Goal: Information Seeking & Learning: Learn about a topic

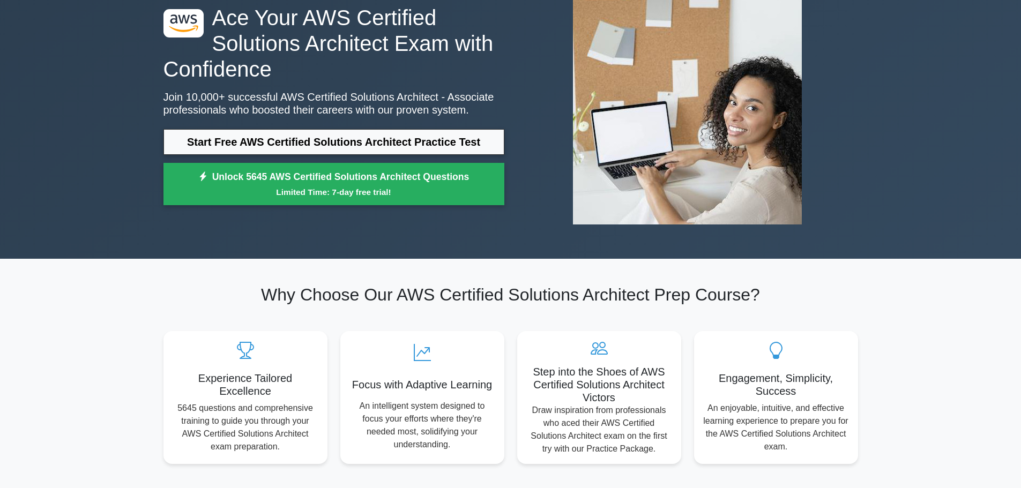
scroll to position [79, 0]
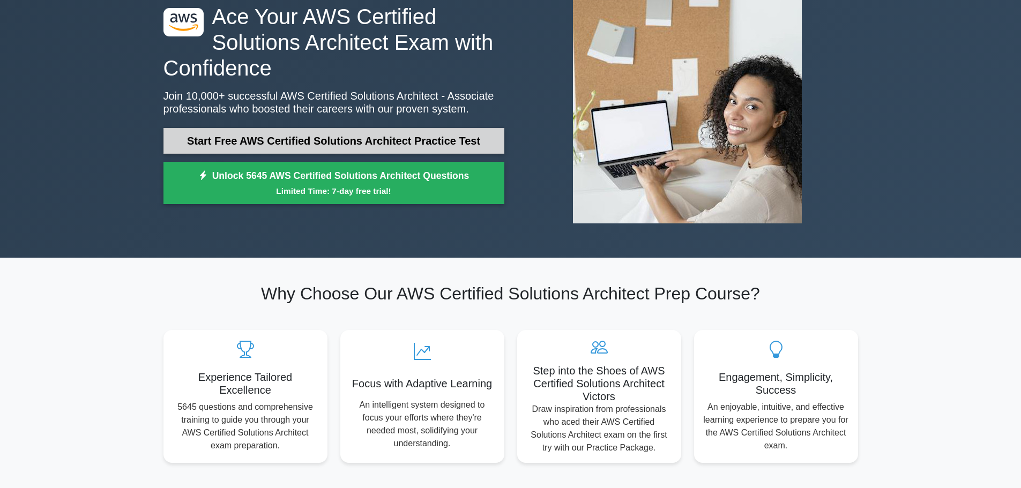
click at [358, 134] on link "Start Free AWS Certified Solutions Architect Practice Test" at bounding box center [333, 141] width 341 height 26
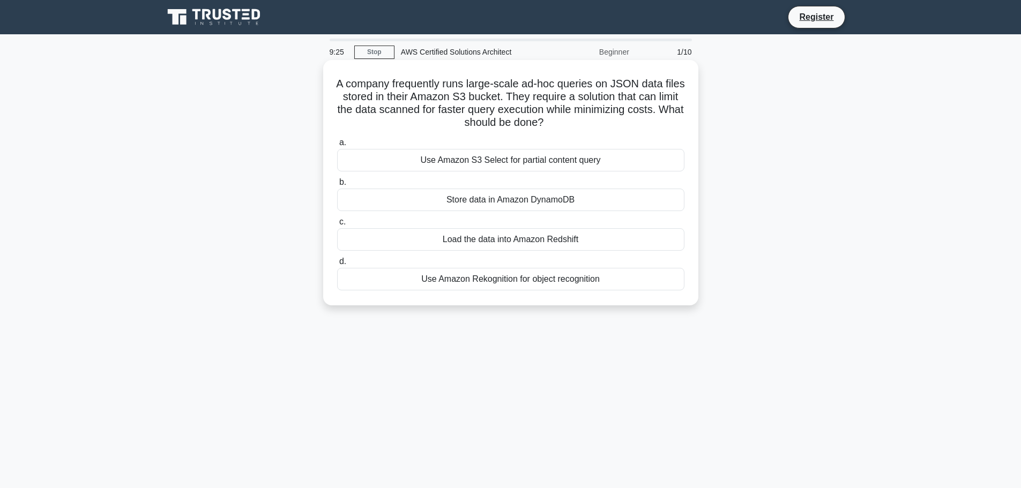
click at [525, 163] on div "Use Amazon S3 Select for partial content query" at bounding box center [510, 160] width 347 height 23
click at [337, 146] on input "a. Use Amazon S3 Select for partial content query" at bounding box center [337, 142] width 0 height 7
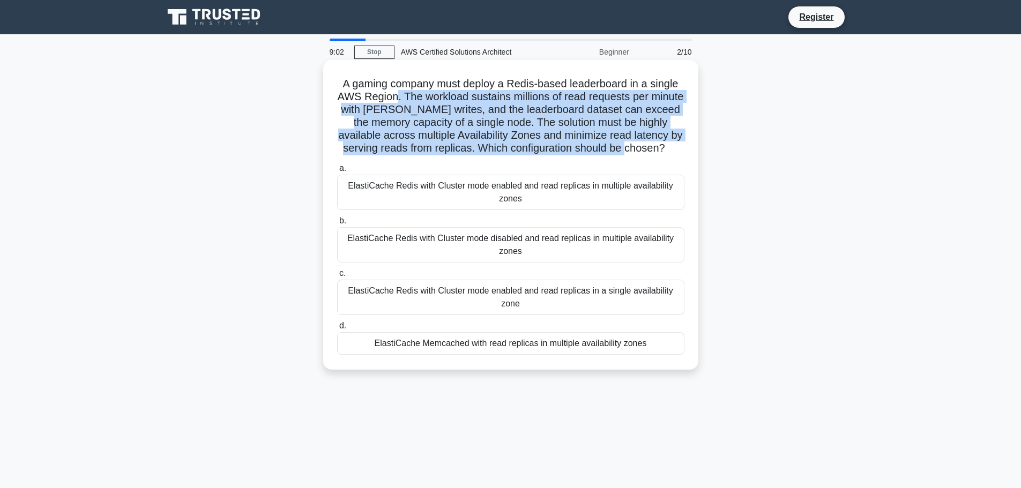
drag, startPoint x: 413, startPoint y: 100, endPoint x: 688, endPoint y: 145, distance: 279.0
click at [688, 145] on div "A gaming company must deploy a Redis-based leaderboard in a single AWS Region. …" at bounding box center [510, 214] width 366 height 301
click at [475, 208] on div "ElastiCache Redis with Cluster mode enabled and read replicas in multiple avail…" at bounding box center [510, 192] width 347 height 35
click at [337, 172] on input "a. ElastiCache Redis with Cluster mode enabled and read replicas in multiple av…" at bounding box center [337, 168] width 0 height 7
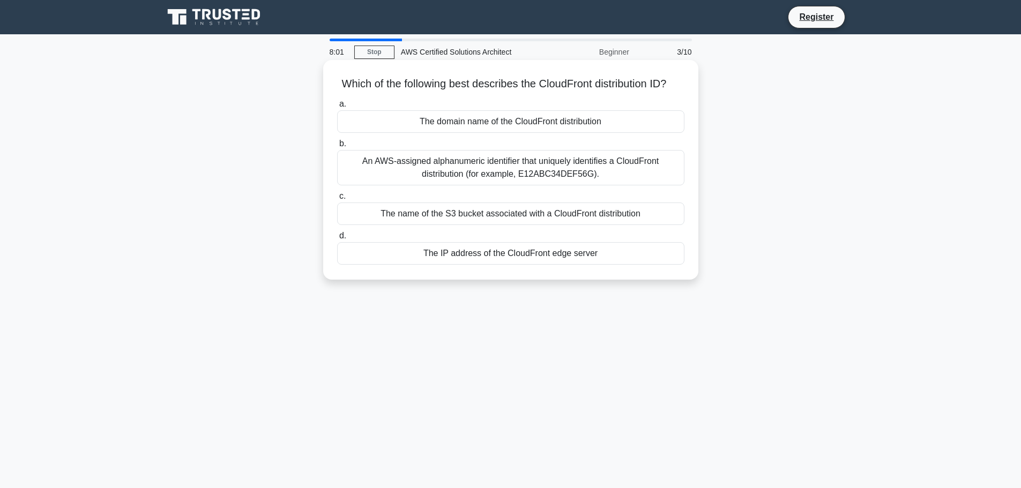
click at [563, 185] on div "An AWS-assigned alphanumeric identifier that uniquely identifies a CloudFront d…" at bounding box center [510, 167] width 347 height 35
click at [337, 147] on input "b. An AWS-assigned alphanumeric identifier that uniquely identifies a CloudFron…" at bounding box center [337, 143] width 0 height 7
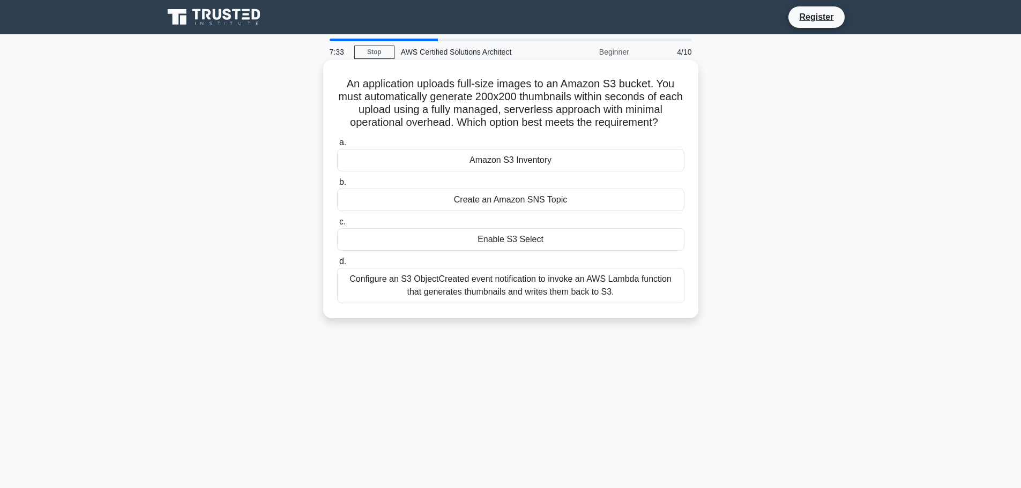
click at [576, 288] on div "Configure an S3 ObjectCreated event notification to invoke an AWS Lambda functi…" at bounding box center [510, 285] width 347 height 35
click at [337, 265] on input "d. Configure an S3 ObjectCreated event notification to invoke an AWS Lambda fun…" at bounding box center [337, 261] width 0 height 7
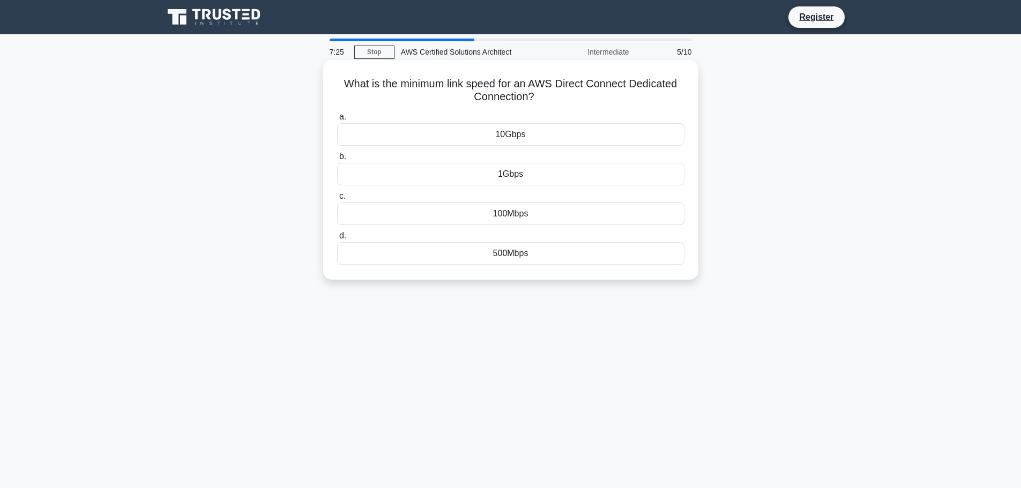
click at [533, 211] on div "100Mbps" at bounding box center [510, 214] width 347 height 23
click at [337, 200] on input "c. 100Mbps" at bounding box center [337, 196] width 0 height 7
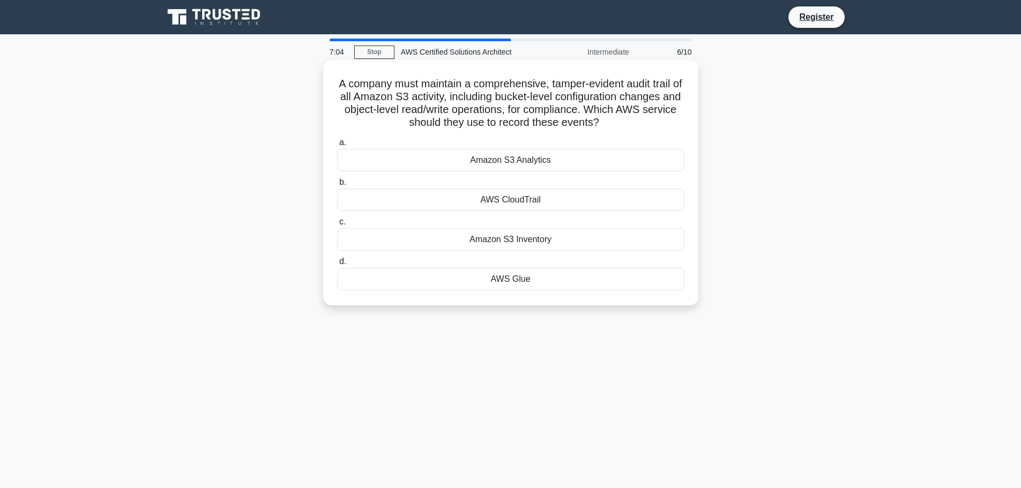
drag, startPoint x: 340, startPoint y: 85, endPoint x: 621, endPoint y: 119, distance: 283.4
click at [621, 119] on h5 "A company must maintain a comprehensive, tamper-evident audit trail of all Amaz…" at bounding box center [510, 103] width 349 height 53
click at [552, 198] on div "AWS CloudTrail" at bounding box center [510, 200] width 347 height 23
click at [337, 186] on input "b. AWS CloudTrail" at bounding box center [337, 182] width 0 height 7
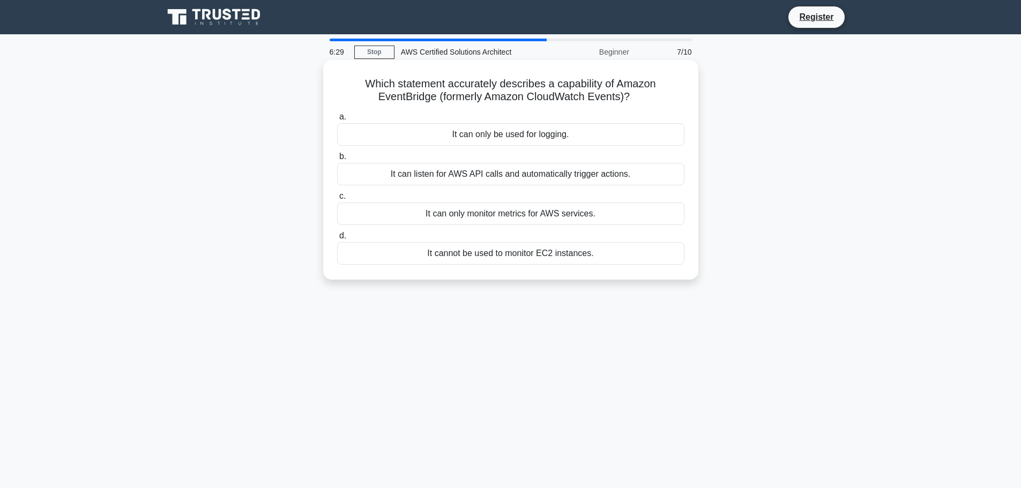
click at [561, 215] on div "It can only monitor metrics for AWS services." at bounding box center [510, 214] width 347 height 23
click at [337, 200] on input "c. It can only monitor metrics for AWS services." at bounding box center [337, 196] width 0 height 7
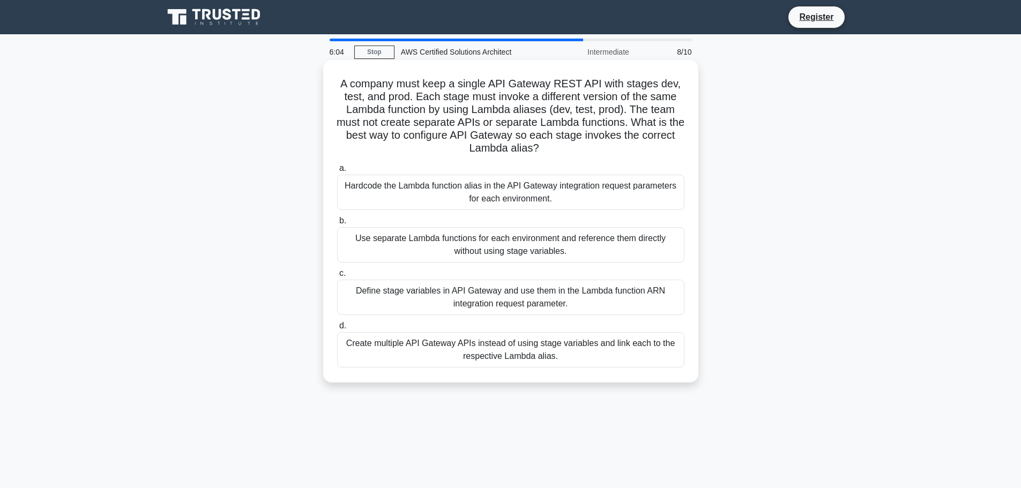
drag, startPoint x: 340, startPoint y: 83, endPoint x: 584, endPoint y: 158, distance: 255.0
click at [591, 154] on h5 "A company must keep a single API Gateway REST API with stages dev, test, and pr…" at bounding box center [510, 116] width 349 height 78
click at [518, 358] on div "Create multiple API Gateway APIs instead of using stage variables and link each…" at bounding box center [510, 349] width 347 height 35
click at [337, 329] on input "d. Create multiple API Gateway APIs instead of using stage variables and link e…" at bounding box center [337, 326] width 0 height 7
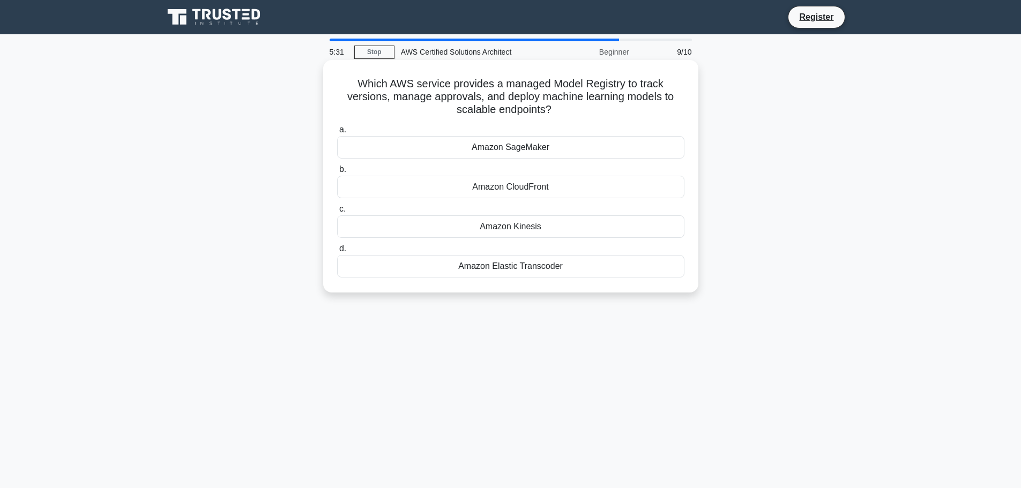
drag, startPoint x: 347, startPoint y: 85, endPoint x: 687, endPoint y: 105, distance: 341.3
click at [687, 105] on div "Which AWS service provides a managed Model Registry to track versions, manage a…" at bounding box center [510, 176] width 366 height 224
click at [542, 228] on div "Amazon Kinesis" at bounding box center [510, 226] width 347 height 23
click at [337, 213] on input "c. Amazon Kinesis" at bounding box center [337, 209] width 0 height 7
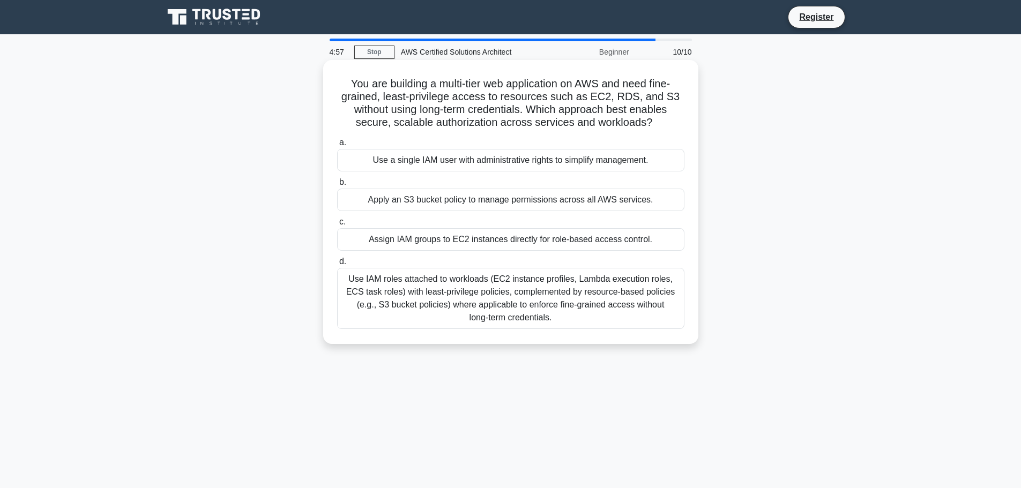
drag, startPoint x: 350, startPoint y: 86, endPoint x: 662, endPoint y: 117, distance: 312.8
click at [662, 117] on h5 "You are building a multi-tier web application on AWS and need fine-grained, lea…" at bounding box center [510, 103] width 349 height 53
click at [597, 297] on div "Use IAM roles attached to workloads (EC2 instance profiles, Lambda execution ro…" at bounding box center [510, 298] width 347 height 61
click at [337, 265] on input "d. Use IAM roles attached to workloads (EC2 instance profiles, Lambda execution…" at bounding box center [337, 261] width 0 height 7
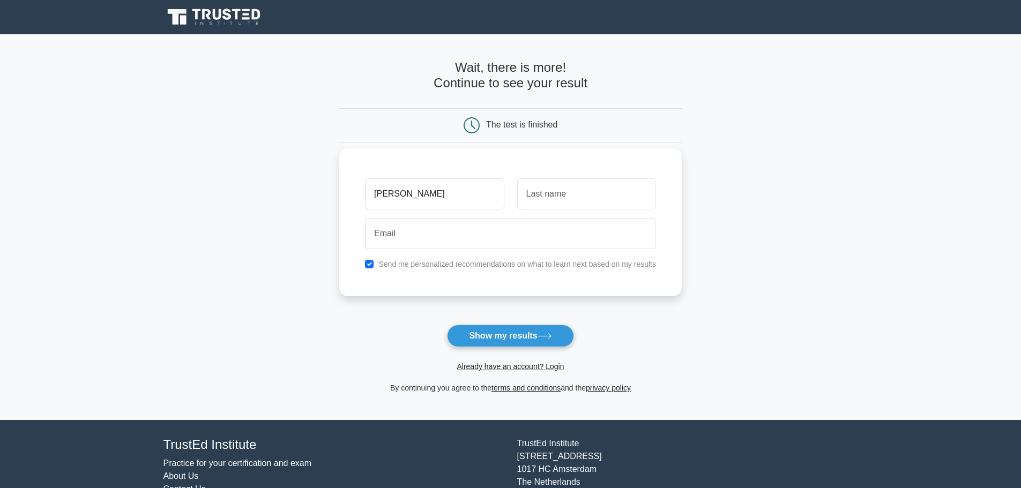
type input "[PERSON_NAME]"
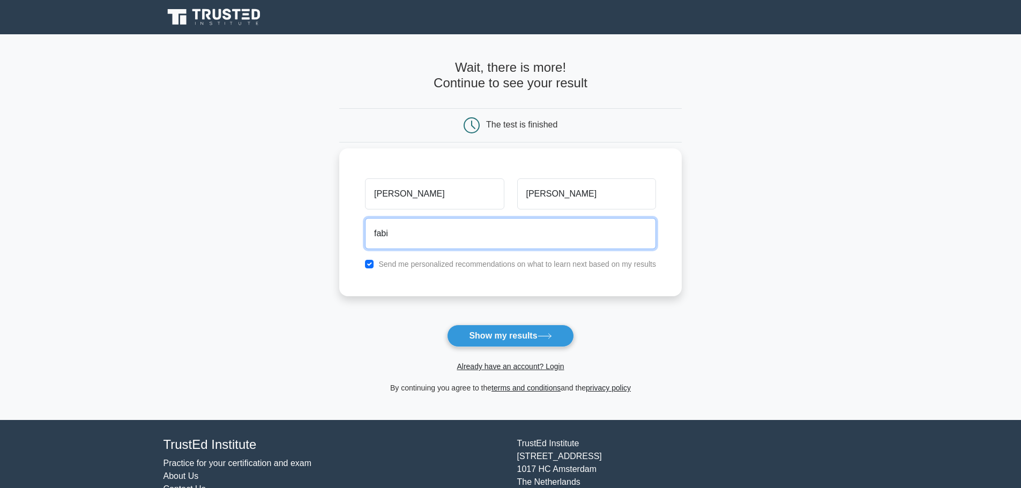
type input "[EMAIL_ADDRESS][DOMAIN_NAME]"
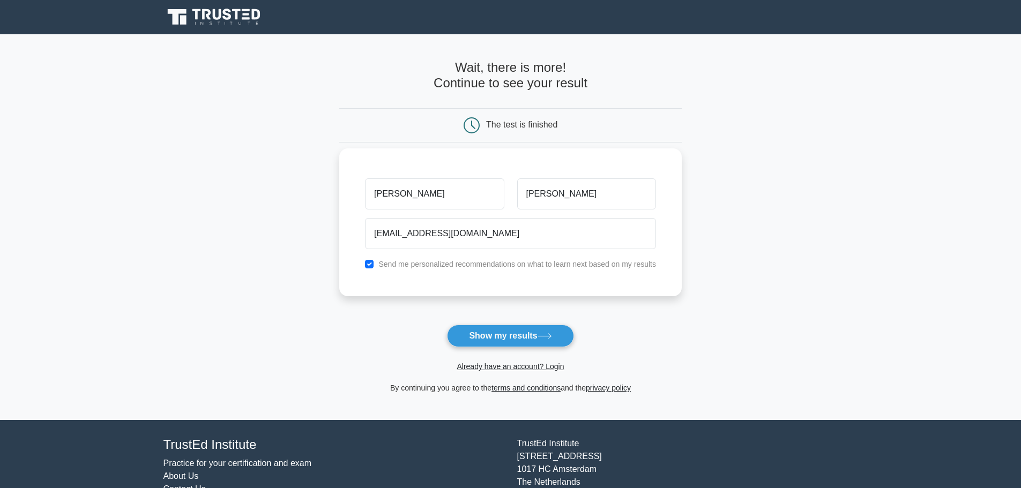
click at [459, 267] on label "Send me personalized recommendations on what to learn next based on my results" at bounding box center [517, 264] width 278 height 9
click at [374, 266] on div "Send me personalized recommendations on what to learn next based on my results" at bounding box center [510, 264] width 304 height 13
click at [369, 264] on input "checkbox" at bounding box center [369, 264] width 9 height 9
checkbox input "false"
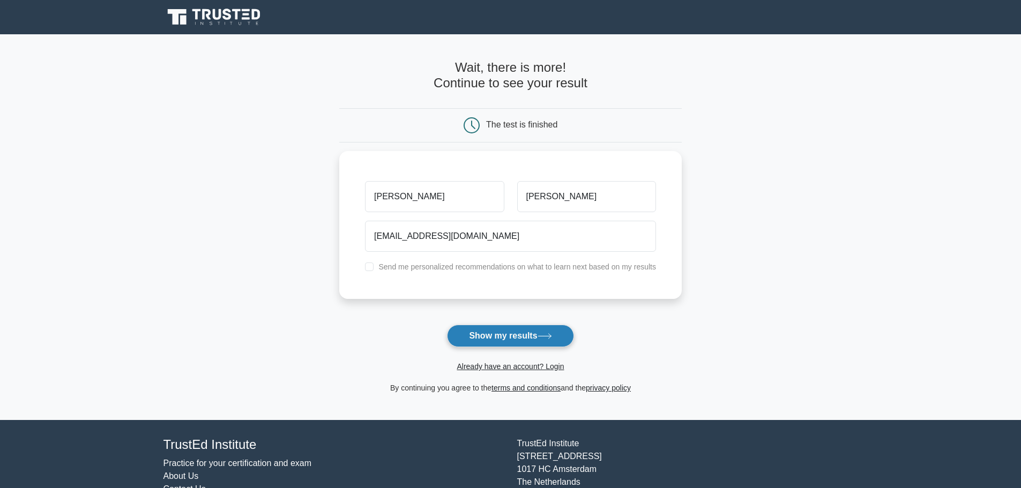
click at [511, 335] on button "Show my results" at bounding box center [510, 336] width 126 height 23
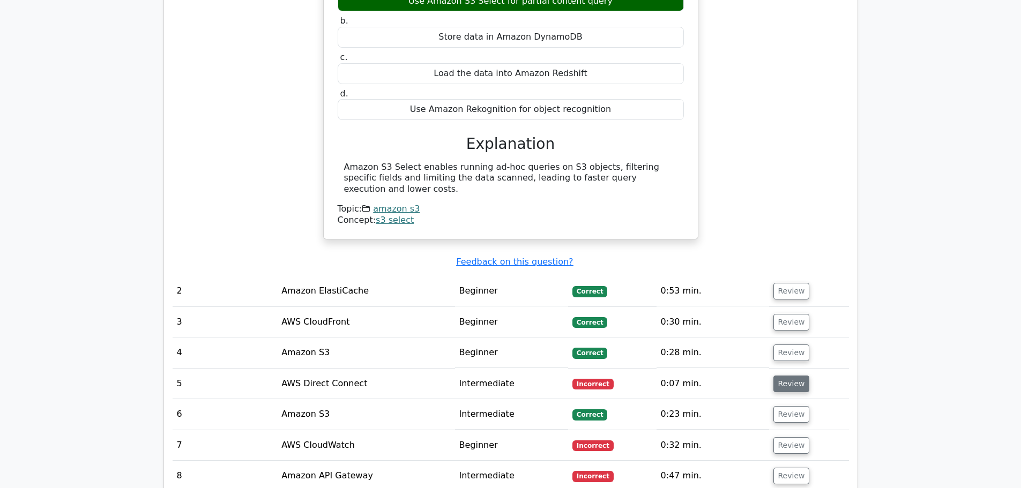
scroll to position [1039, 0]
click at [790, 375] on button "Review" at bounding box center [791, 383] width 36 height 17
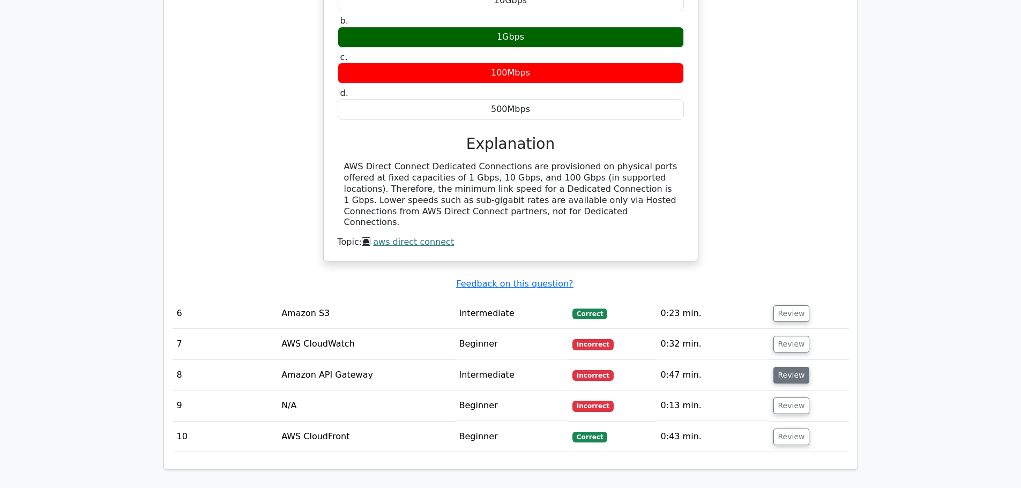
scroll to position [1509, 0]
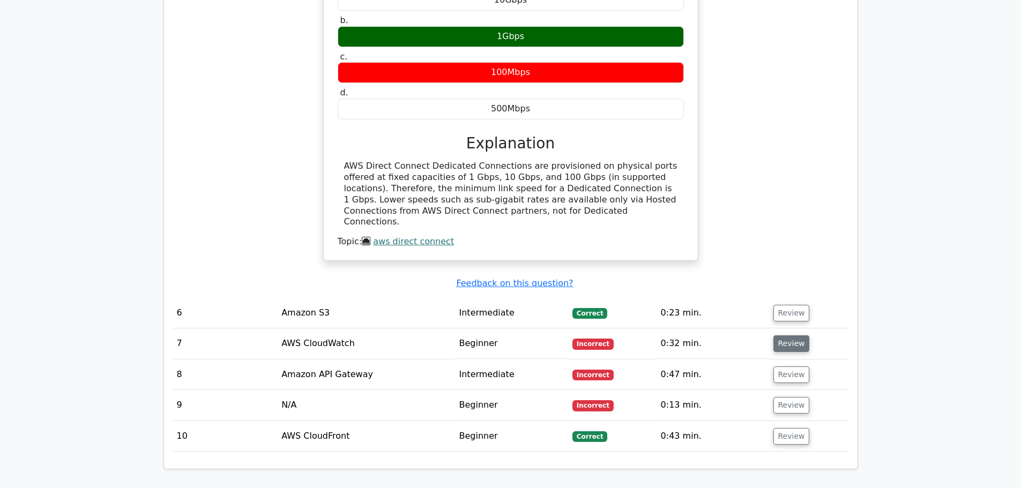
click at [788, 335] on button "Review" at bounding box center [791, 343] width 36 height 17
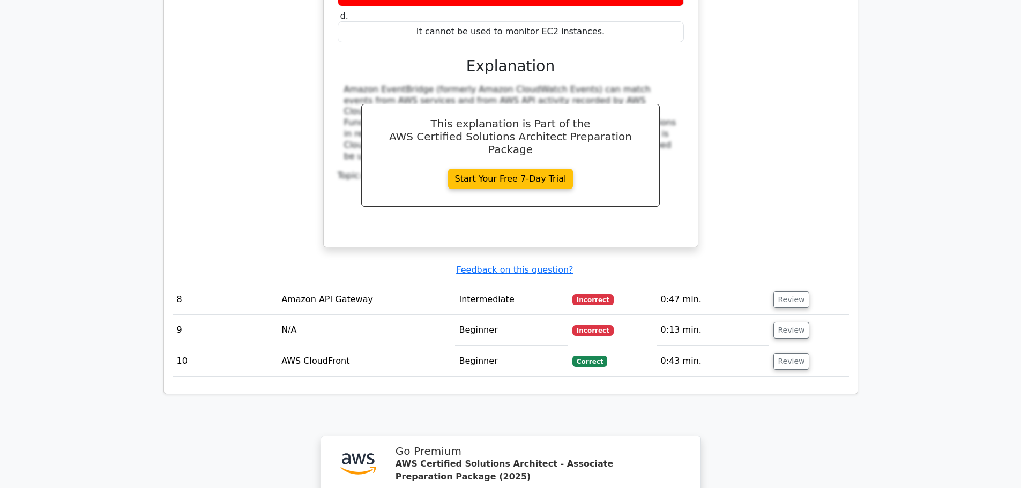
scroll to position [2018, 0]
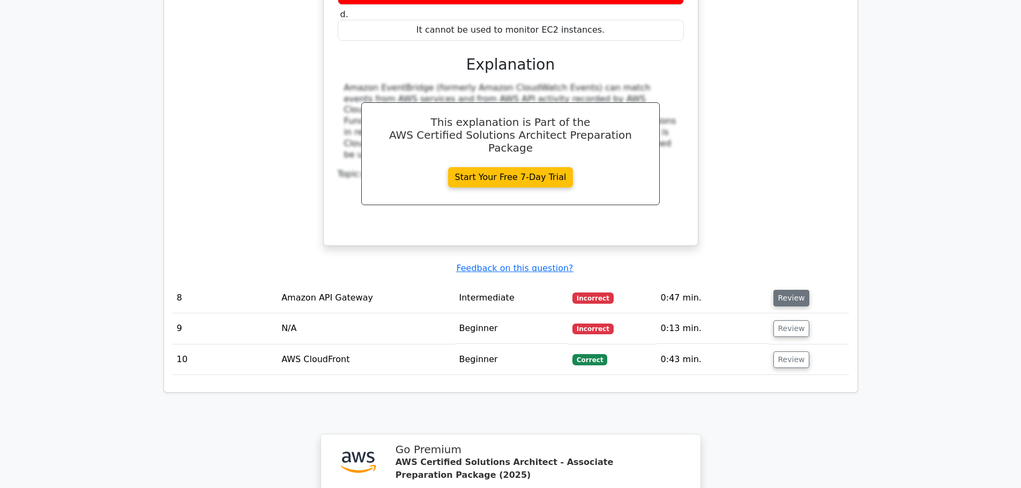
click at [789, 290] on button "Review" at bounding box center [791, 298] width 36 height 17
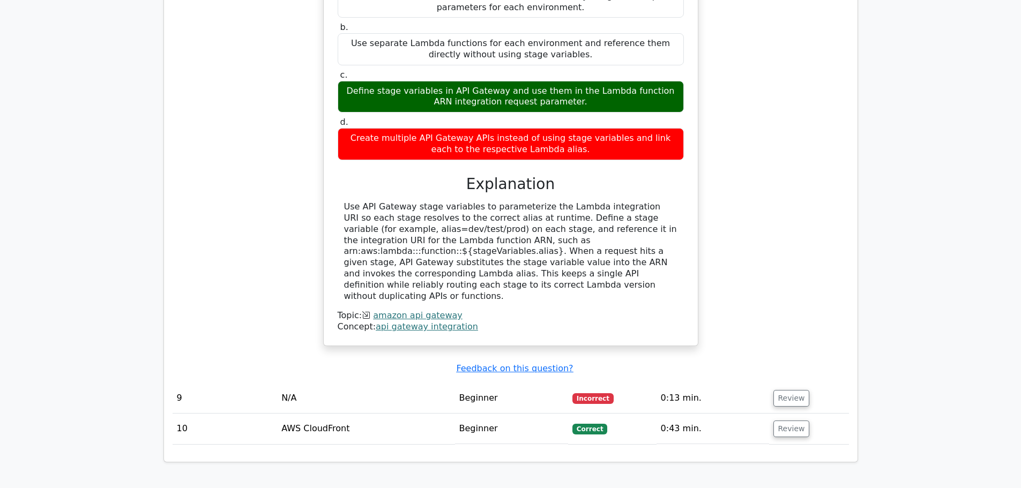
scroll to position [2461, 0]
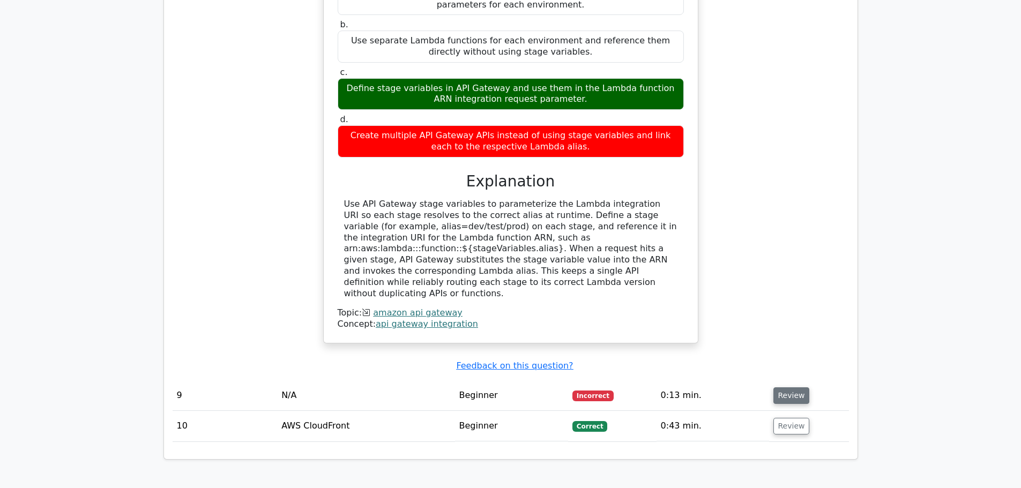
click at [774, 387] on button "Review" at bounding box center [791, 395] width 36 height 17
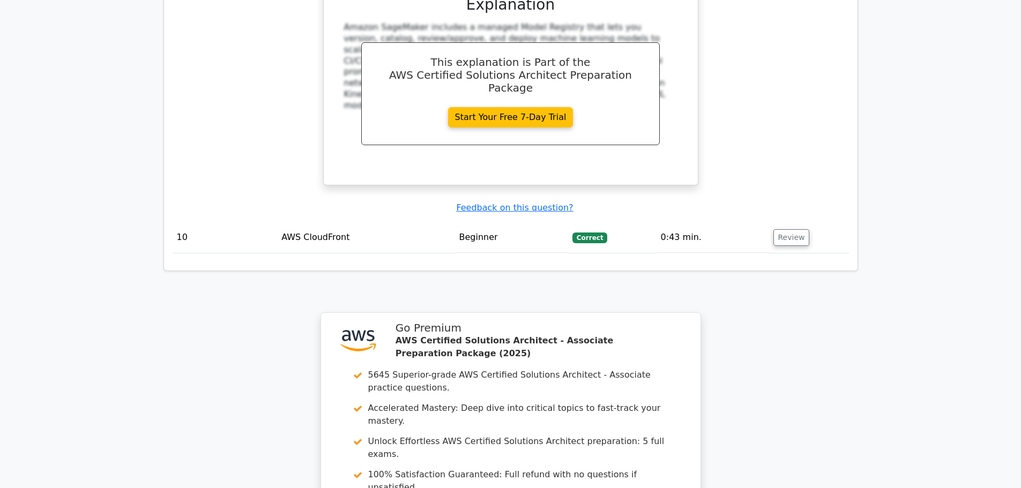
scroll to position [3095, 0]
